Goal: Task Accomplishment & Management: Check status

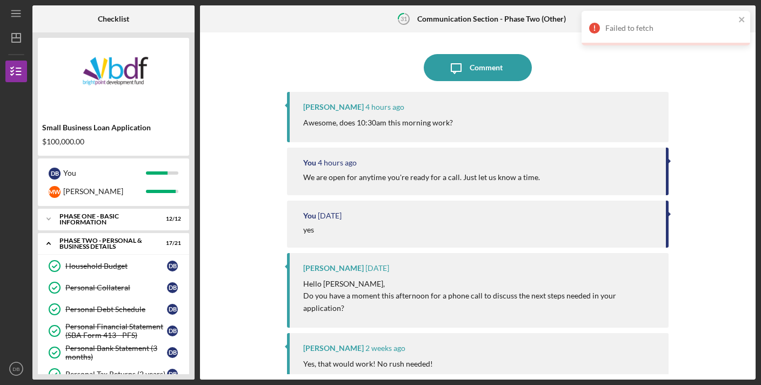
scroll to position [367, 0]
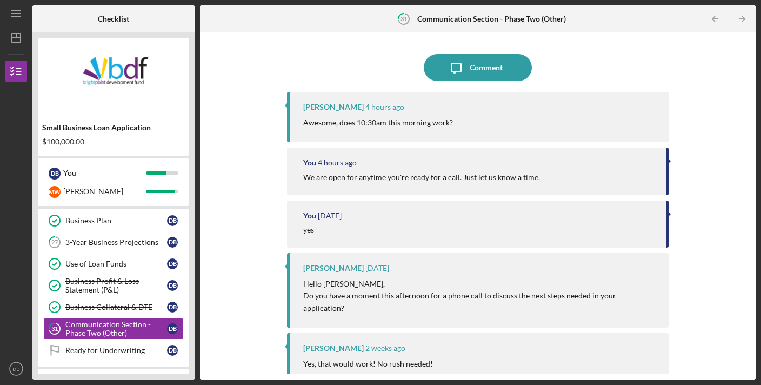
scroll to position [367, 0]
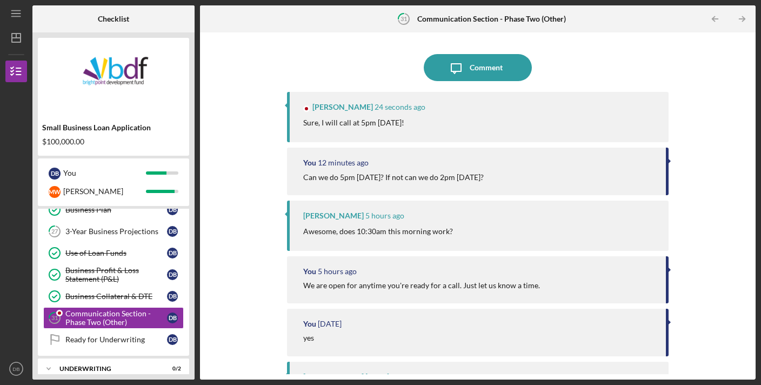
scroll to position [367, 0]
